Goal: Task Accomplishment & Management: Manage account settings

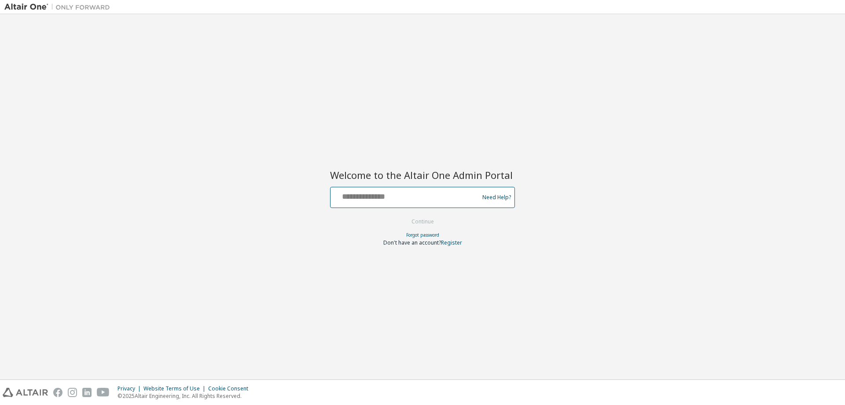
click at [351, 192] on input "text" at bounding box center [406, 195] width 144 height 13
type input "**********"
click at [431, 221] on button "Continue" at bounding box center [422, 221] width 41 height 13
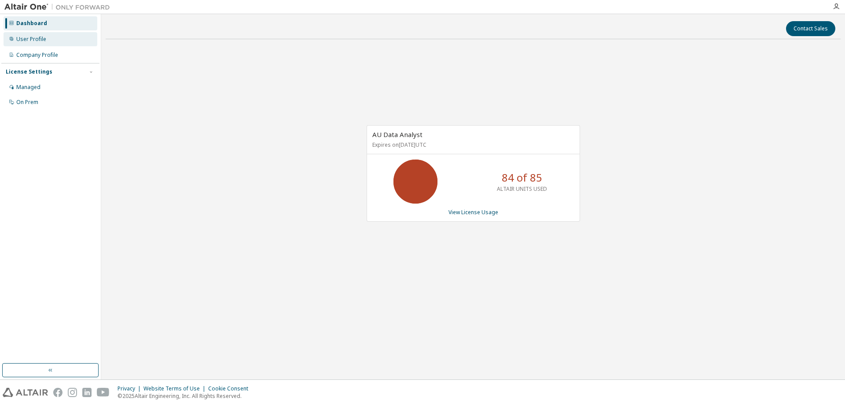
click at [33, 41] on div "User Profile" at bounding box center [31, 39] width 30 height 7
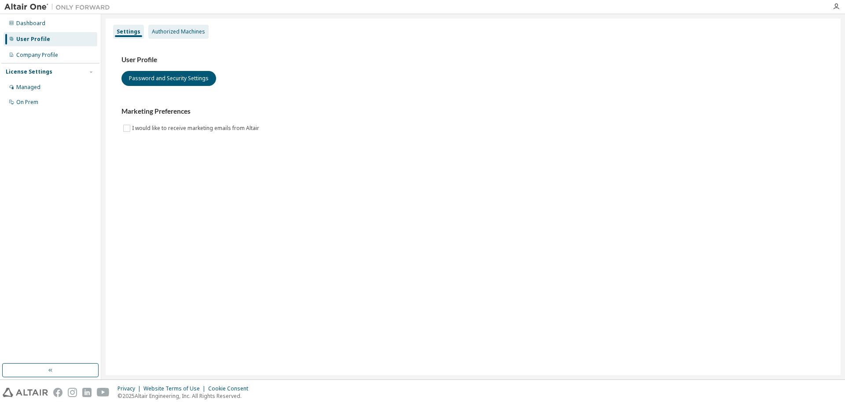
click at [173, 30] on div "Authorized Machines" at bounding box center [178, 31] width 53 height 7
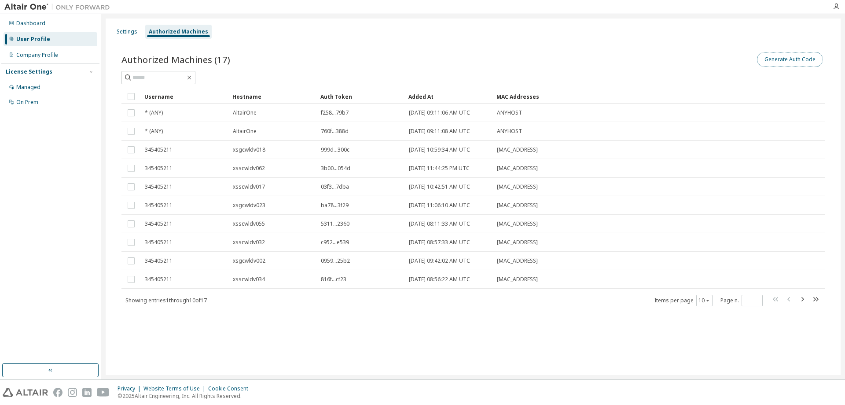
click at [784, 57] on button "Generate Auth Code" at bounding box center [790, 59] width 66 height 15
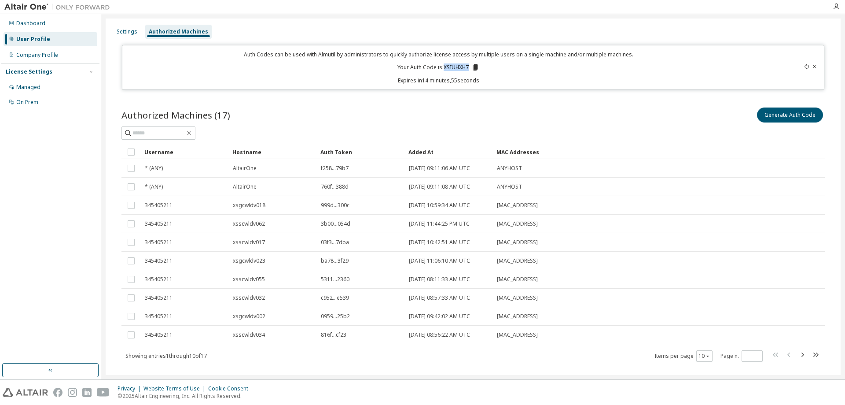
drag, startPoint x: 467, startPoint y: 67, endPoint x: 447, endPoint y: 79, distance: 22.7
click at [442, 69] on p "Your Auth Code is: XSIUHXH7" at bounding box center [439, 67] width 82 height 8
copy p "XSIUHXH7"
